Goal: Information Seeking & Learning: Learn about a topic

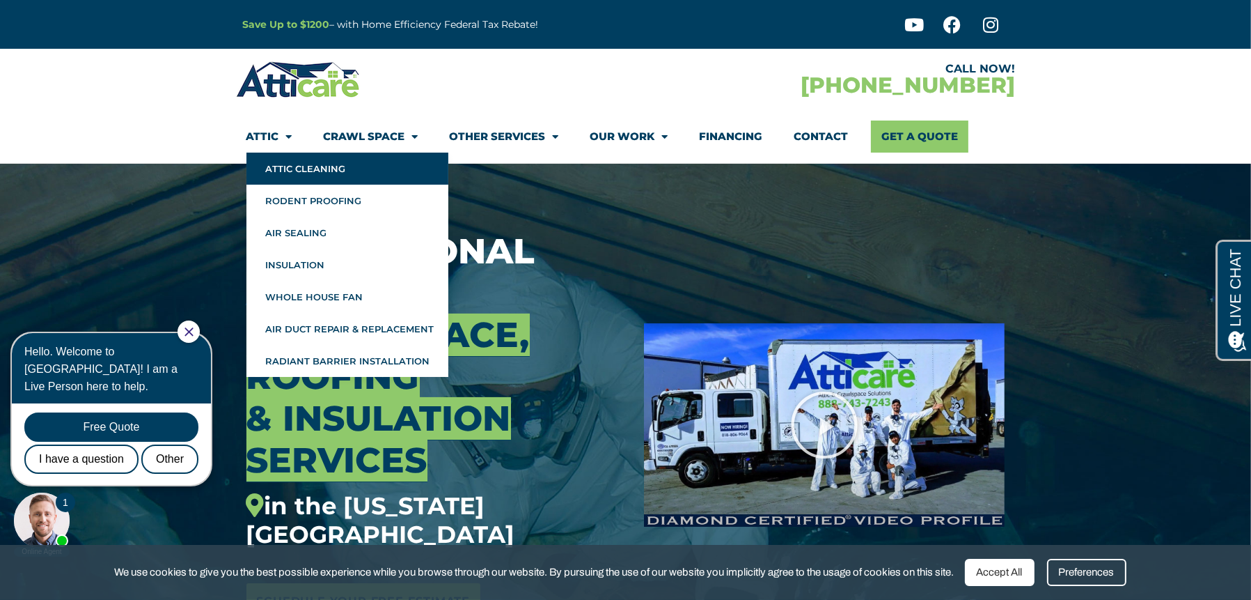
click at [297, 167] on link "Attic Cleaning" at bounding box center [348, 169] width 202 height 32
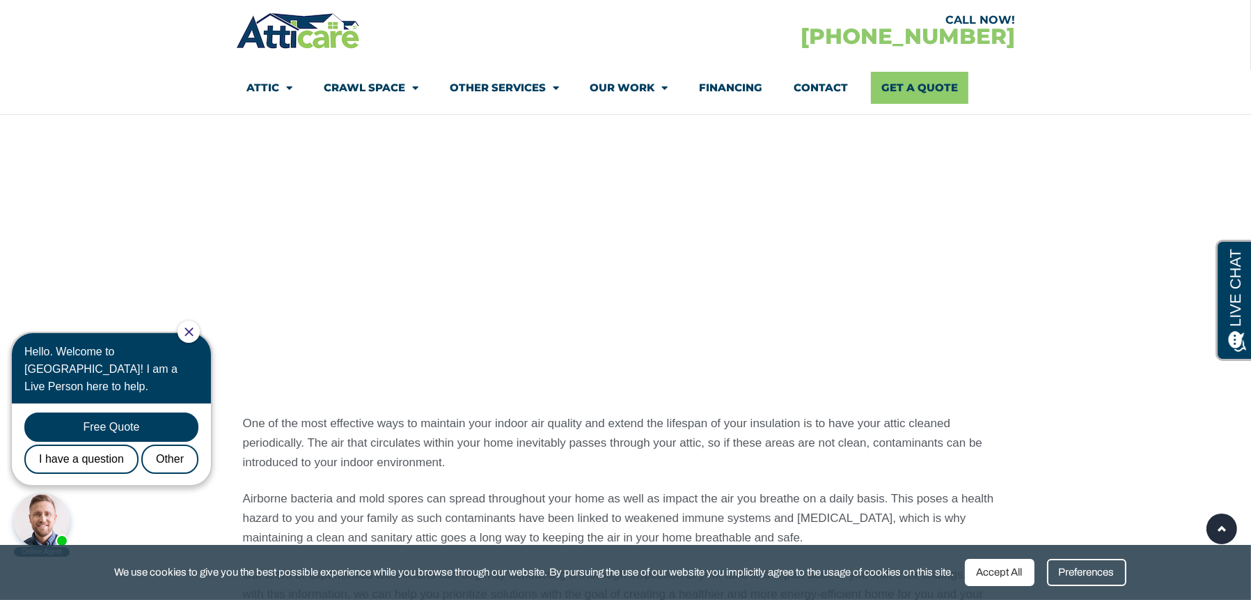
scroll to position [766, 0]
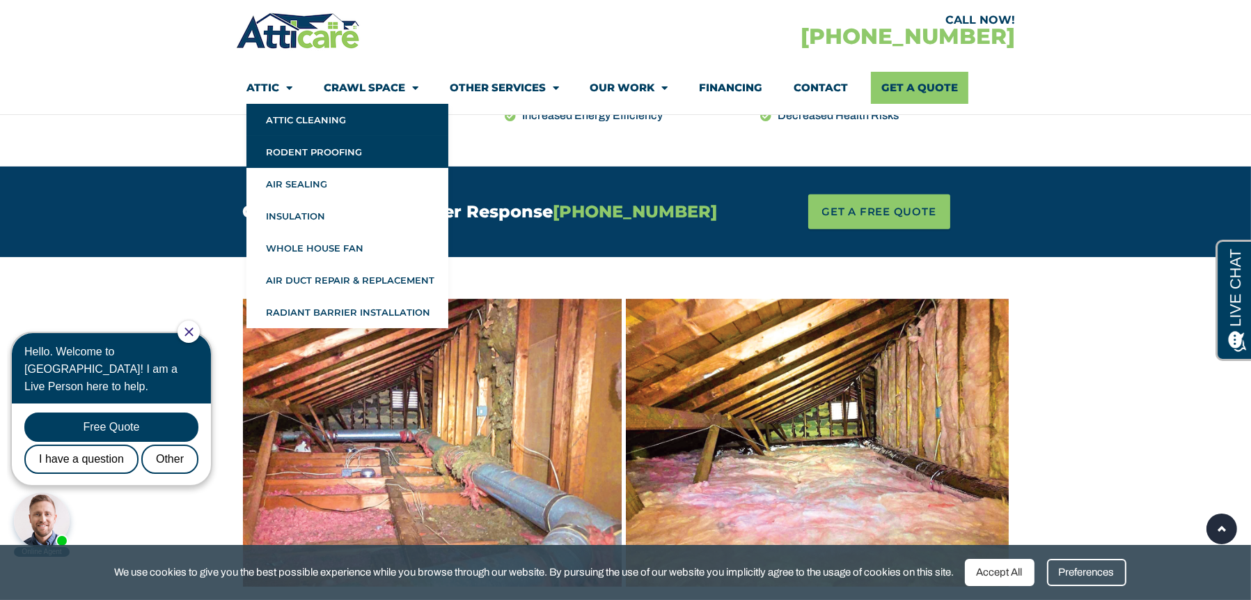
click at [288, 150] on link "Rodent Proofing" at bounding box center [348, 152] width 202 height 32
